Goal: Transaction & Acquisition: Purchase product/service

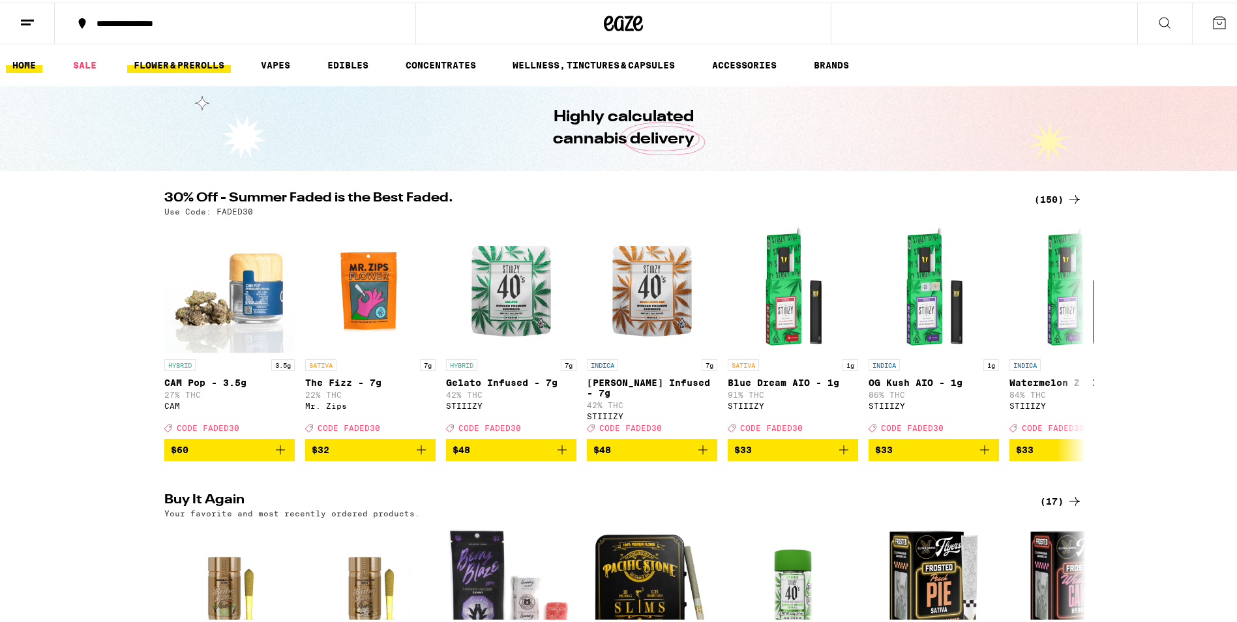
click at [180, 67] on link "FLOWER & PREROLLS" at bounding box center [179, 63] width 104 height 16
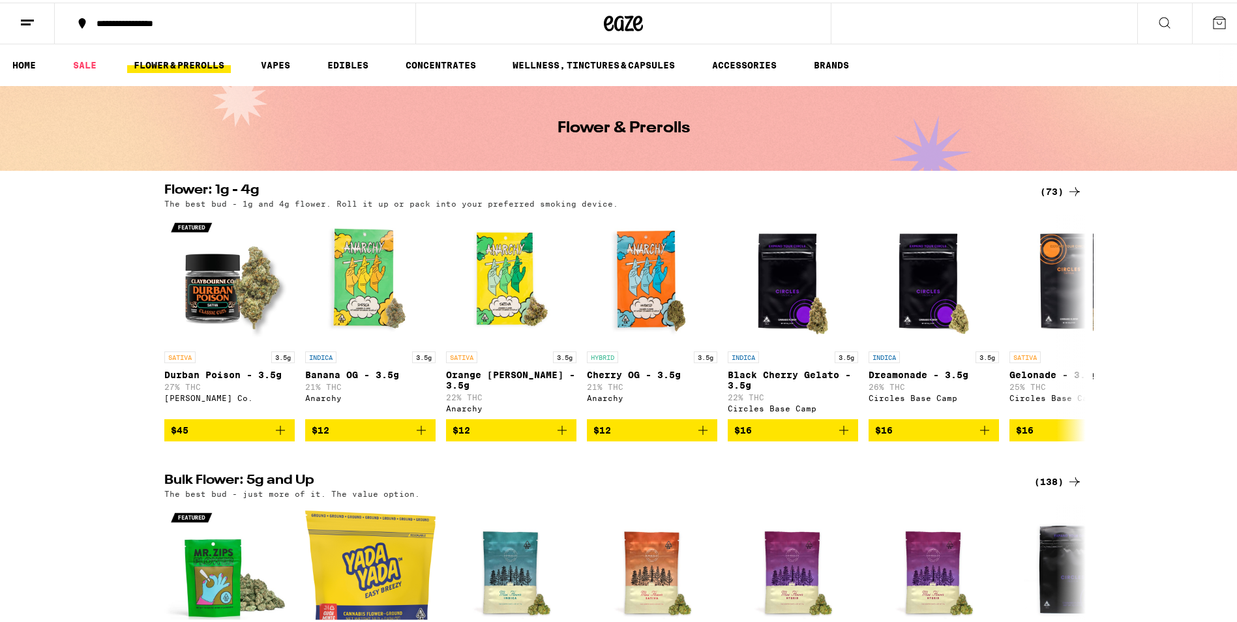
click at [1067, 182] on icon at bounding box center [1075, 189] width 16 height 16
